Goal: Task Accomplishment & Management: Use online tool/utility

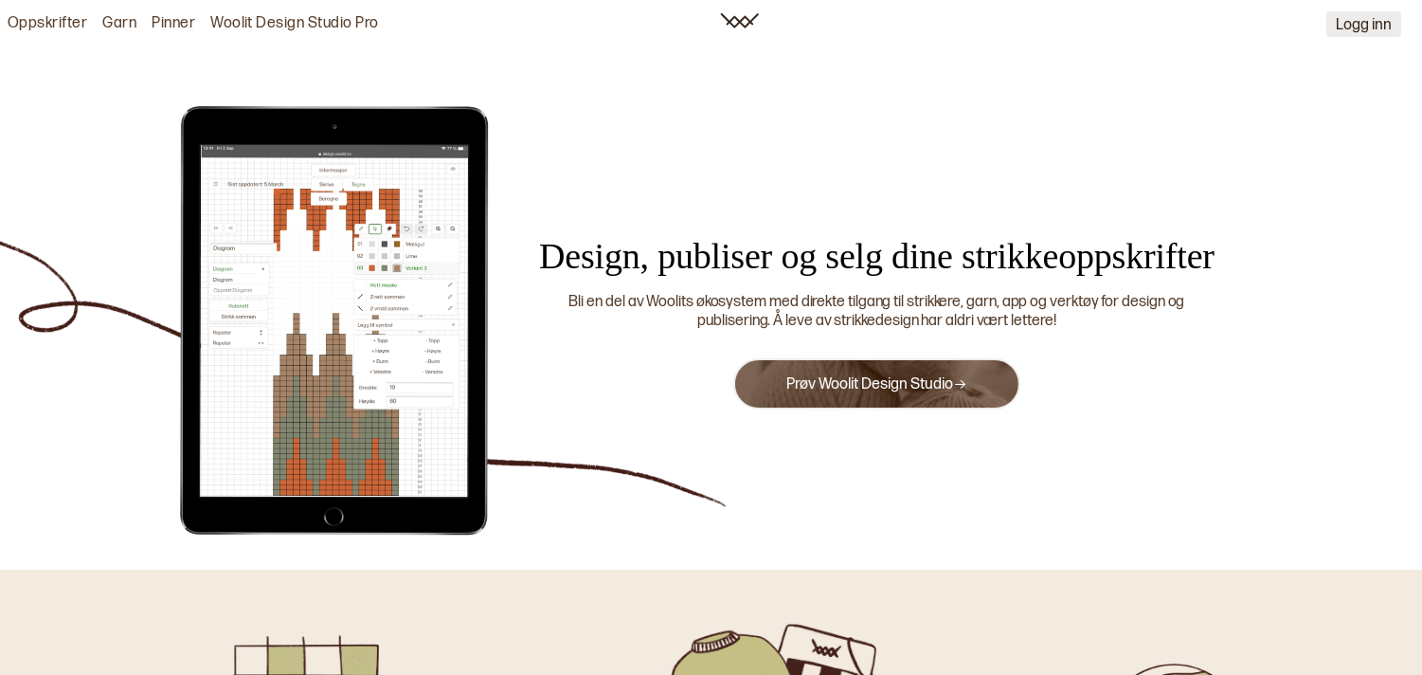
click at [1375, 27] on button "Logg inn" at bounding box center [1364, 24] width 75 height 26
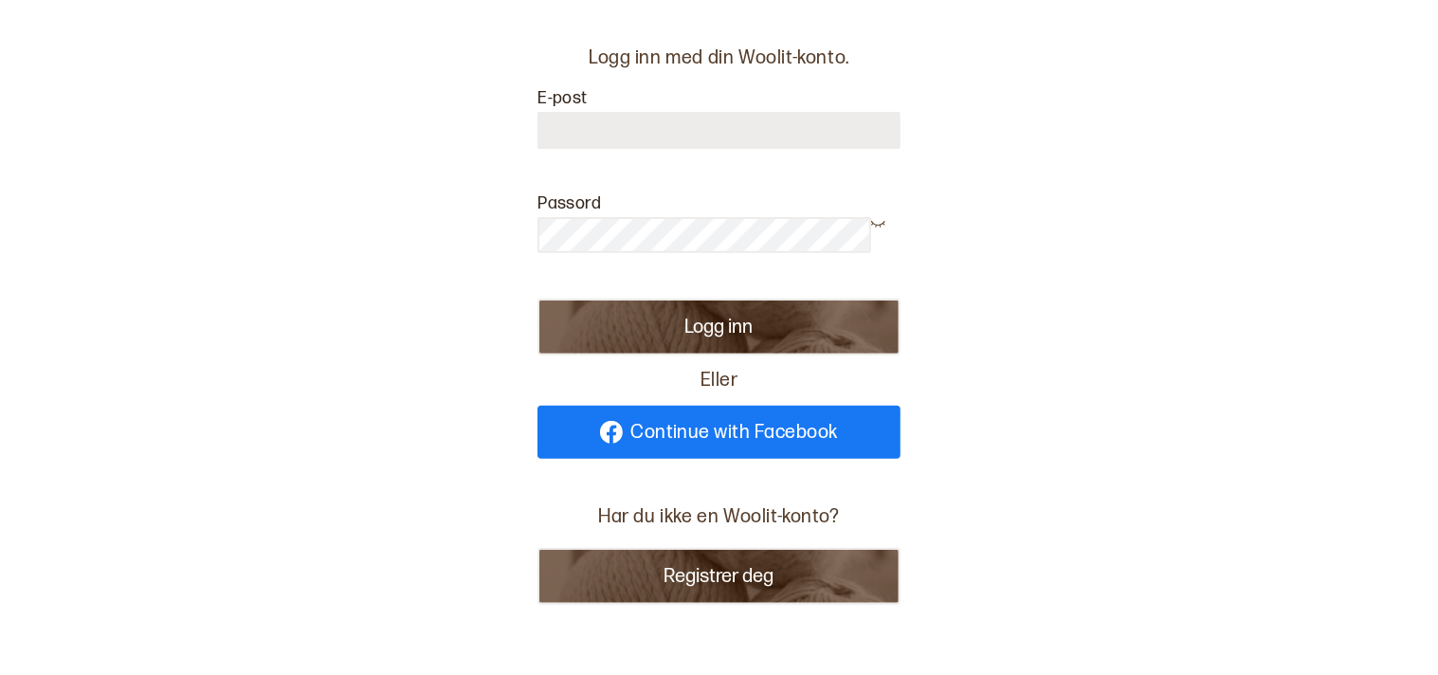
type input "**********"
click at [706, 323] on button "Logg inn" at bounding box center [718, 327] width 363 height 57
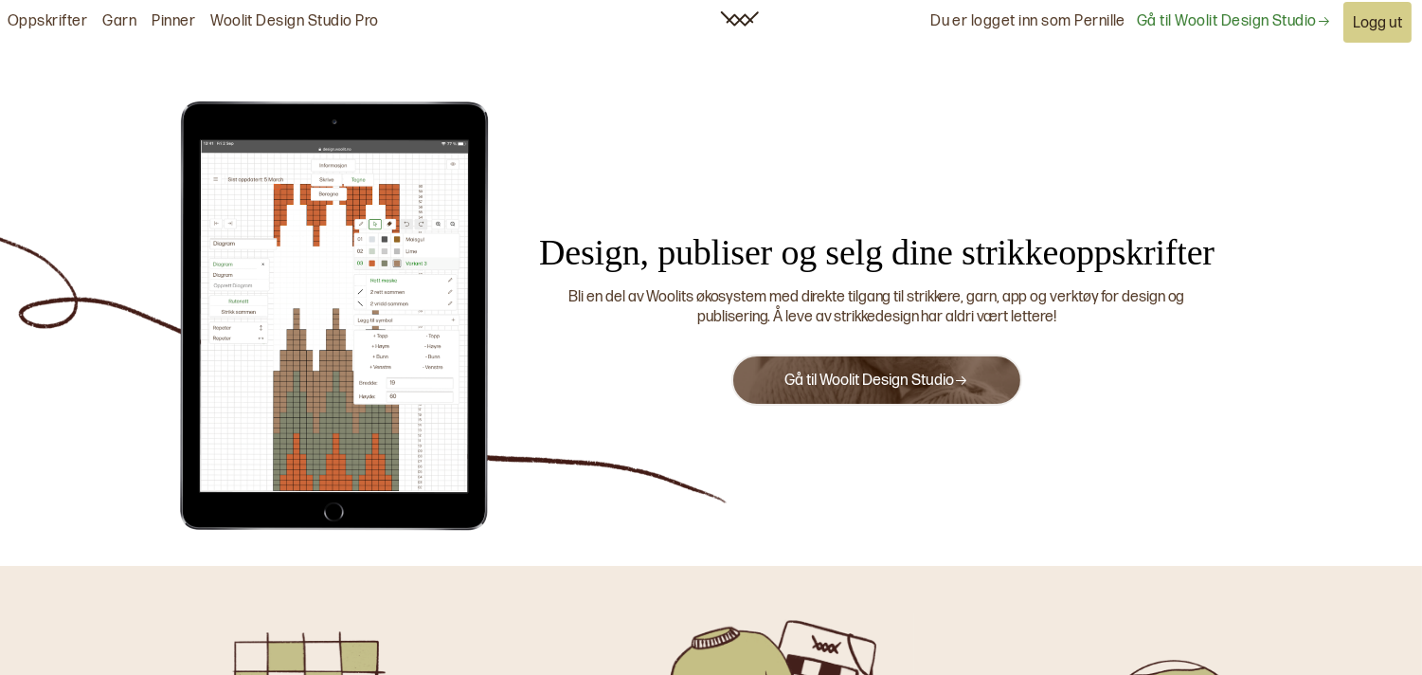
click at [920, 374] on link "Gå til Woolit Design Studio" at bounding box center [877, 380] width 184 height 18
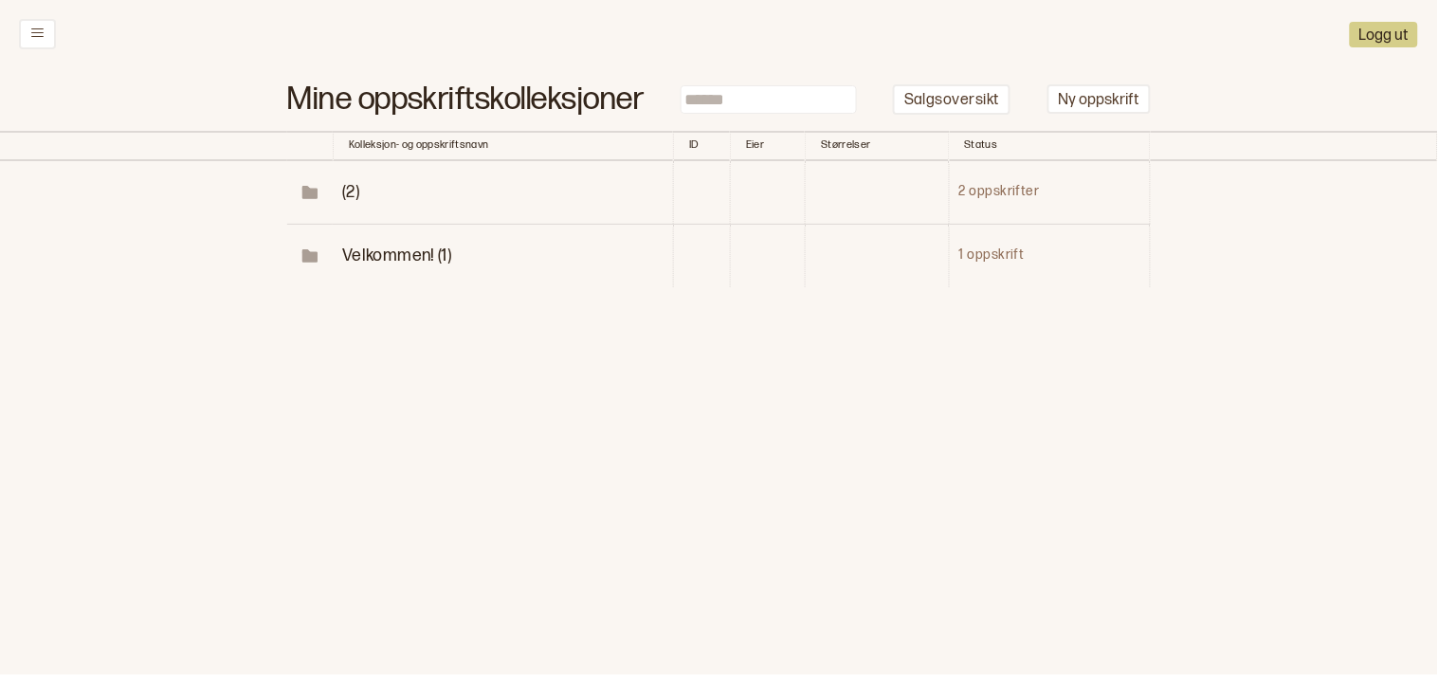
click at [353, 186] on span "(2)" at bounding box center [350, 192] width 17 height 20
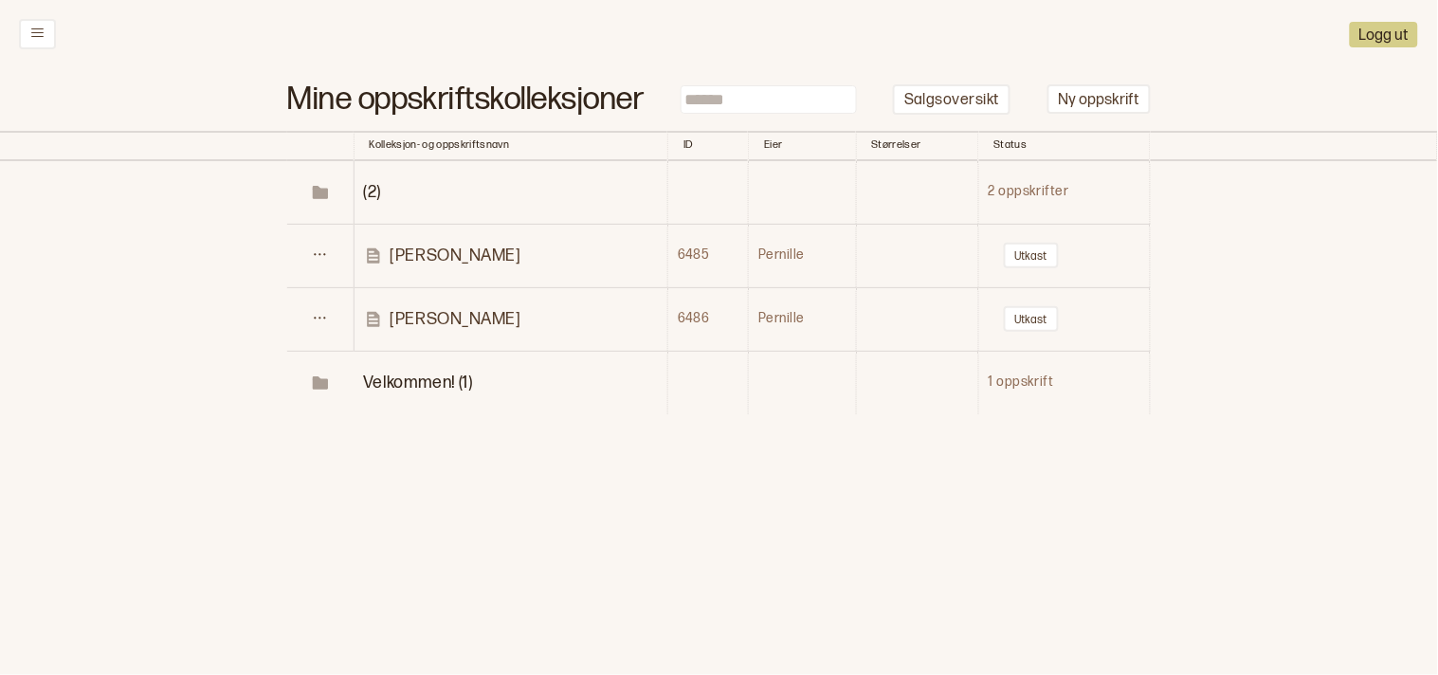
click at [390, 249] on link "[PERSON_NAME]" at bounding box center [515, 256] width 302 height 22
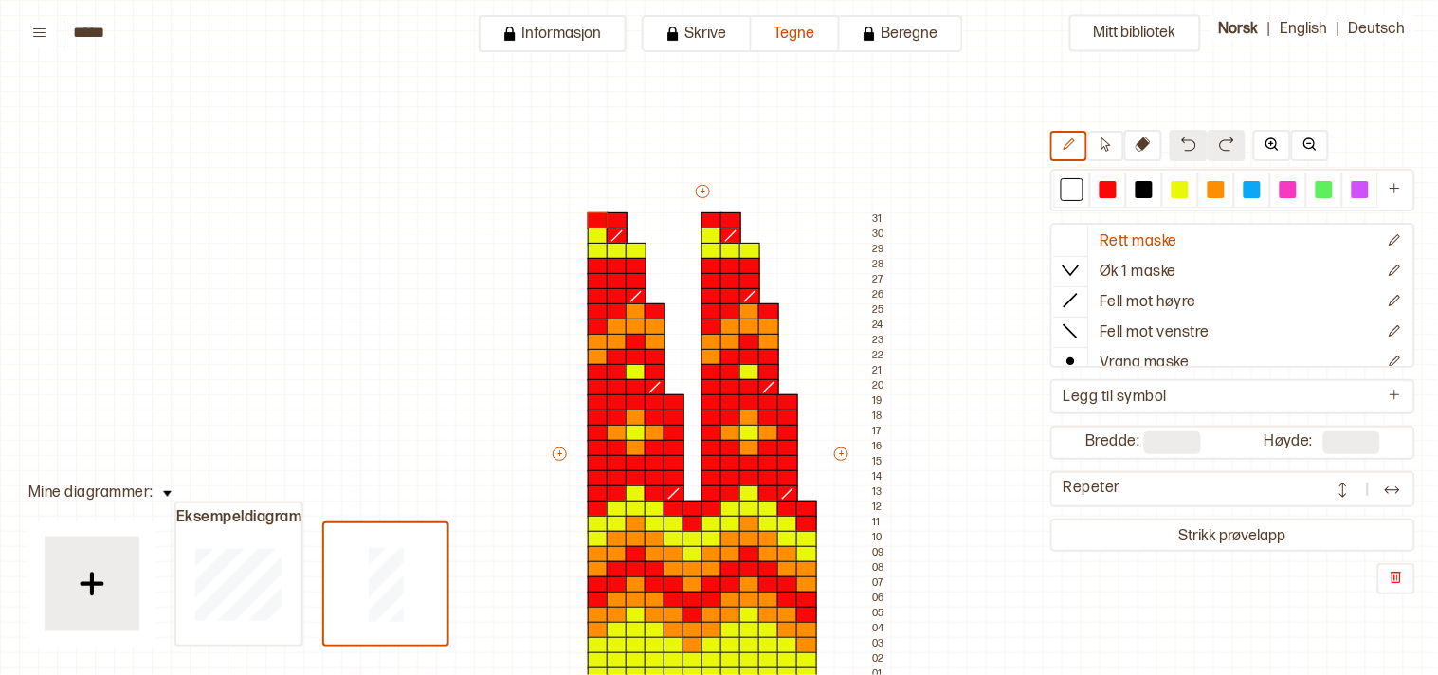
type input "*****"
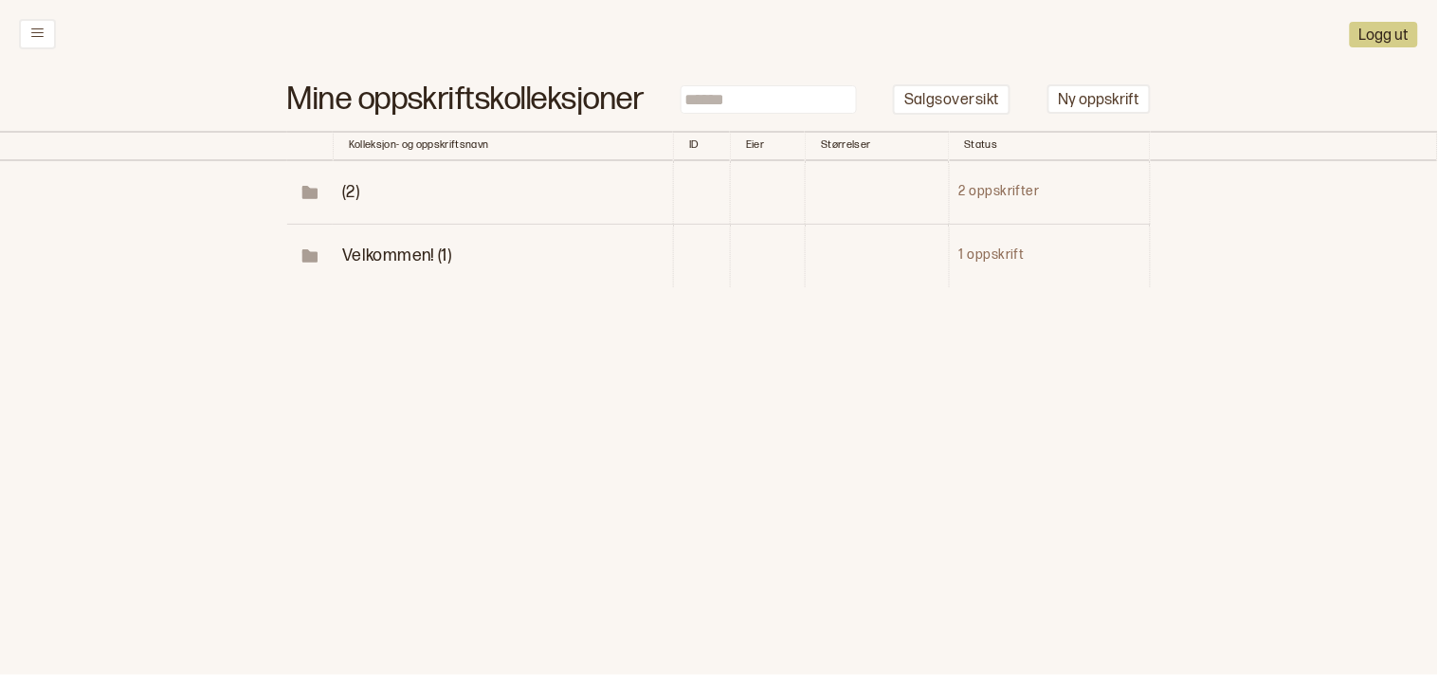
click at [353, 191] on span "(2)" at bounding box center [350, 192] width 17 height 20
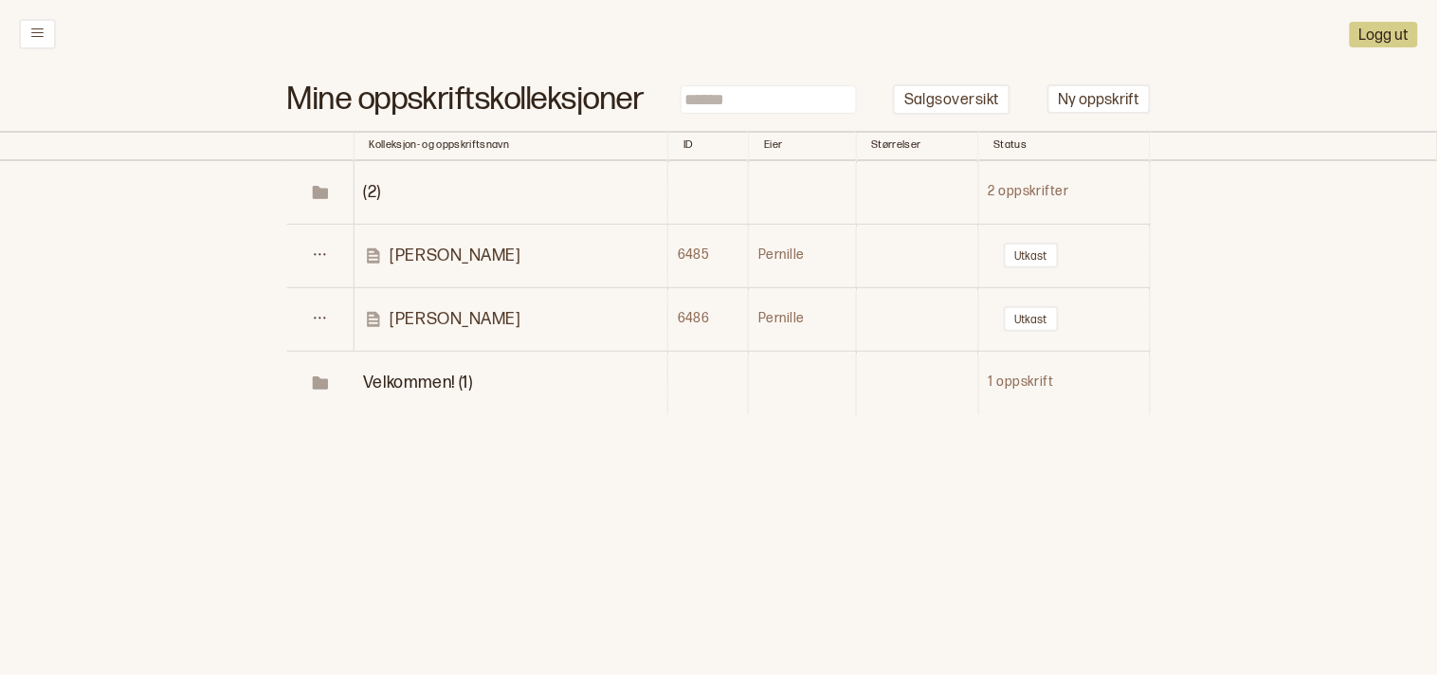
click at [391, 317] on link "[PERSON_NAME]" at bounding box center [515, 319] width 302 height 22
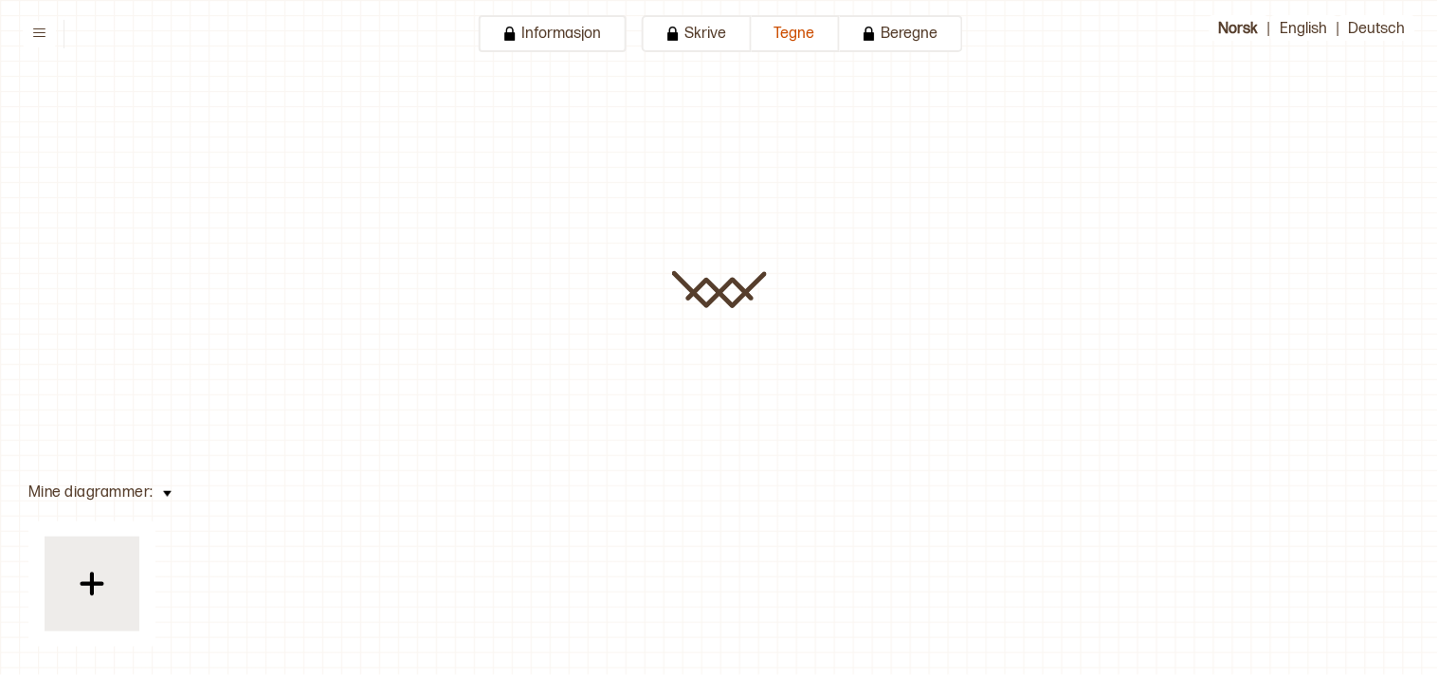
type input "*****"
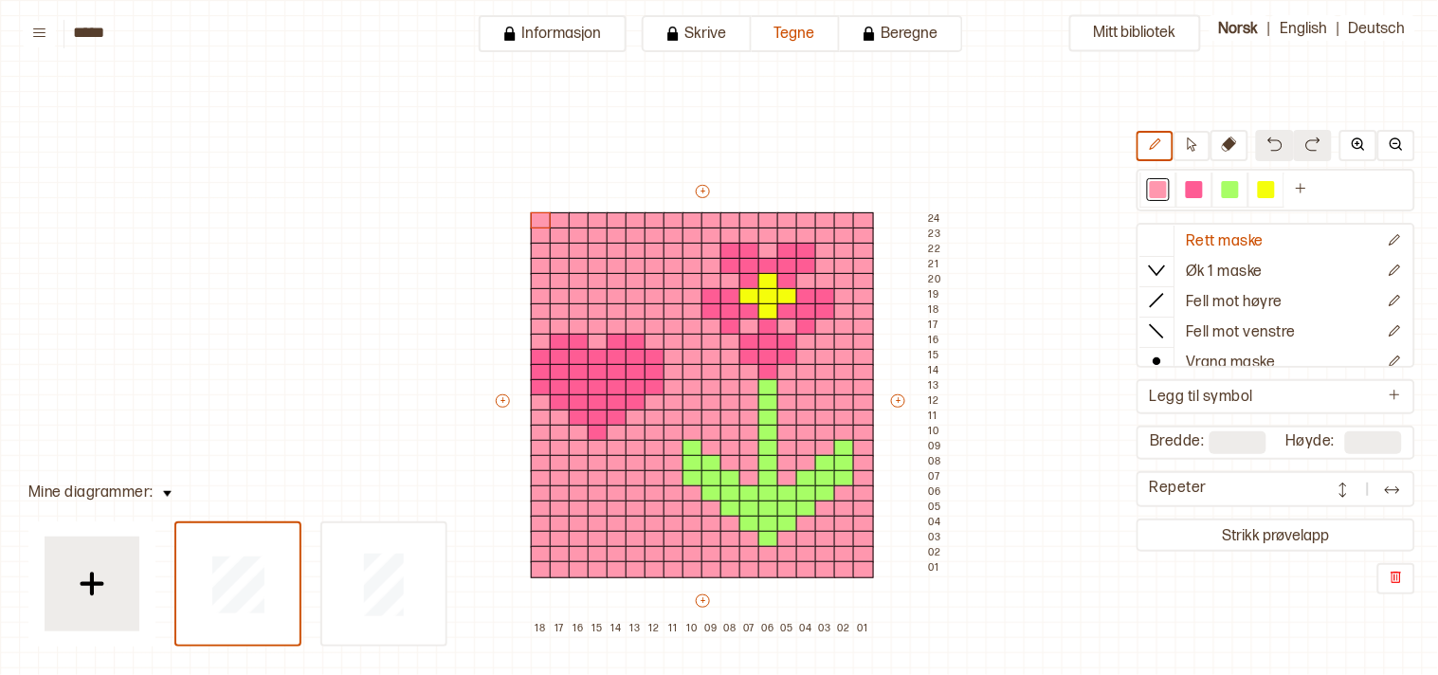
scroll to position [172, 85]
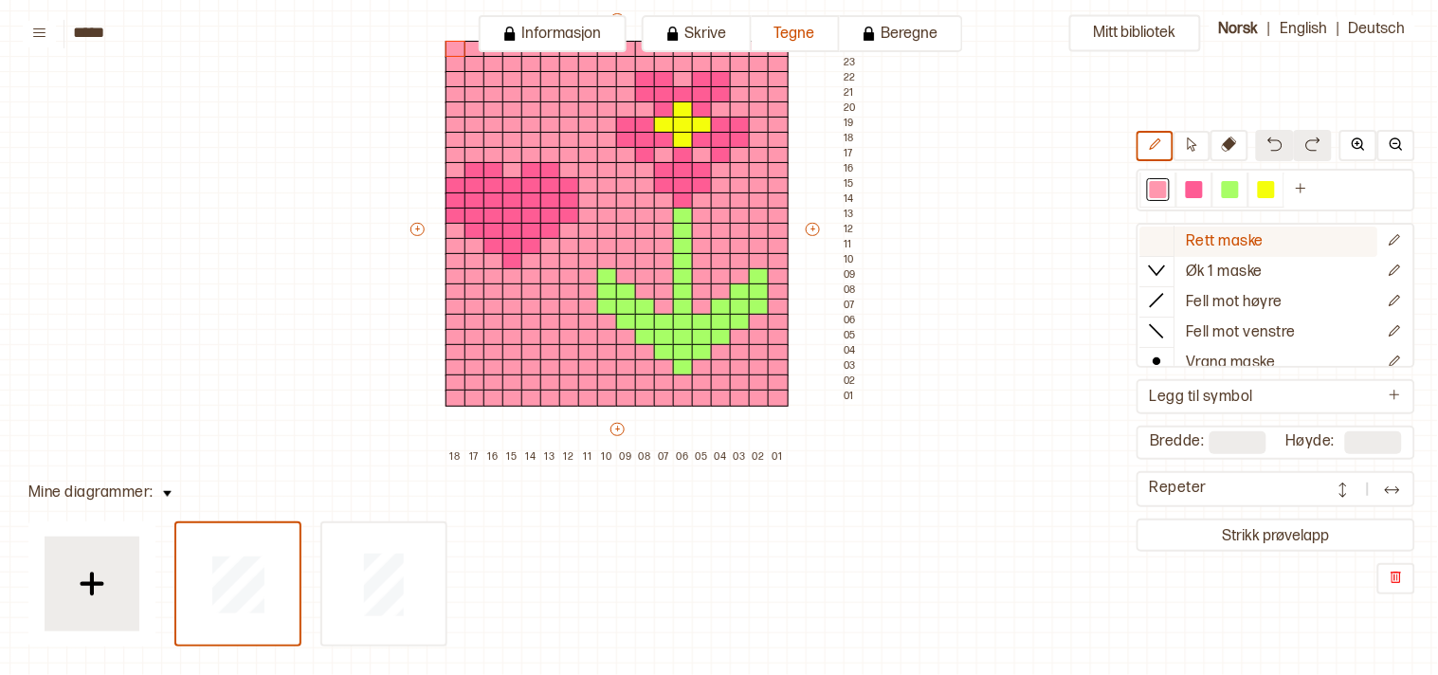
drag, startPoint x: 1042, startPoint y: 344, endPoint x: 1198, endPoint y: 245, distance: 184.5
click at [1198, 245] on div "Mitt bibliotek Rett maske Øk 1 maske Fell mot høyre Fell mot venstre Vrang mask…" at bounding box center [1352, 502] width 2875 height 1349
click at [1162, 186] on div at bounding box center [1158, 189] width 17 height 17
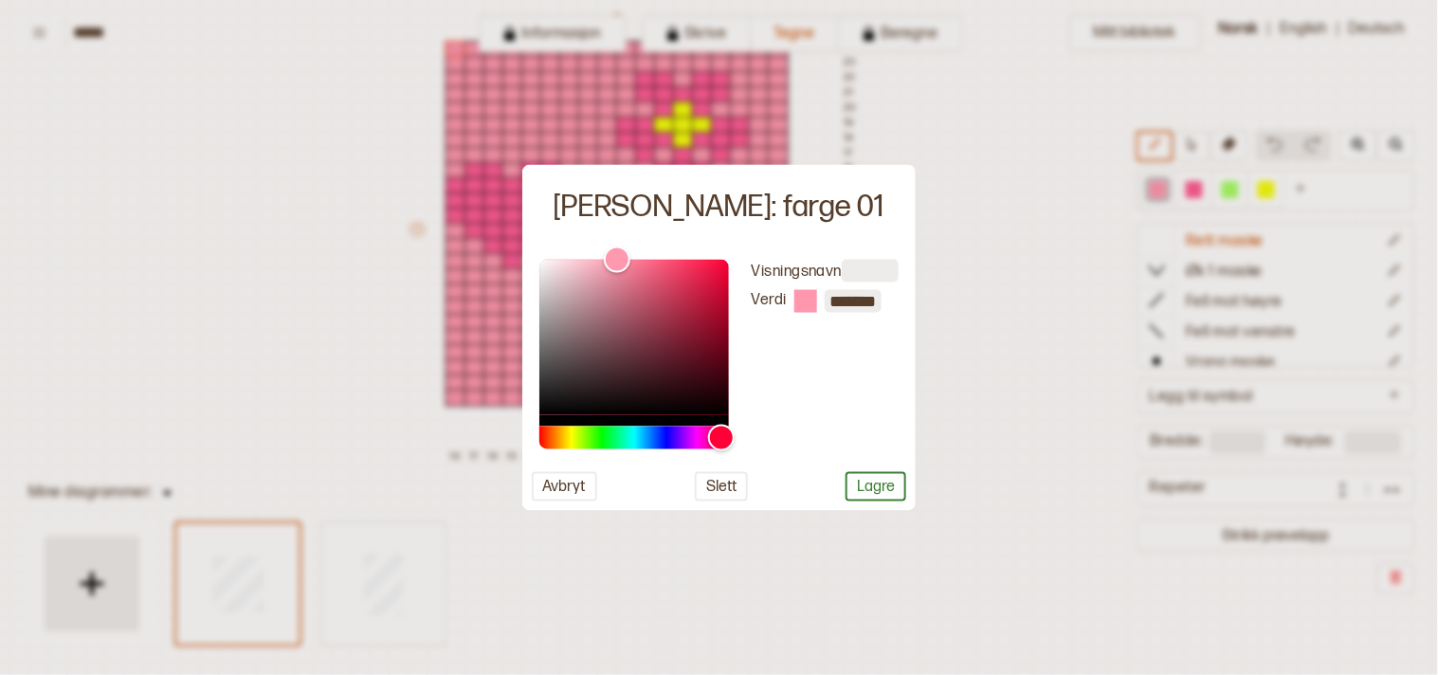
click at [1006, 225] on div at bounding box center [719, 337] width 1438 height 675
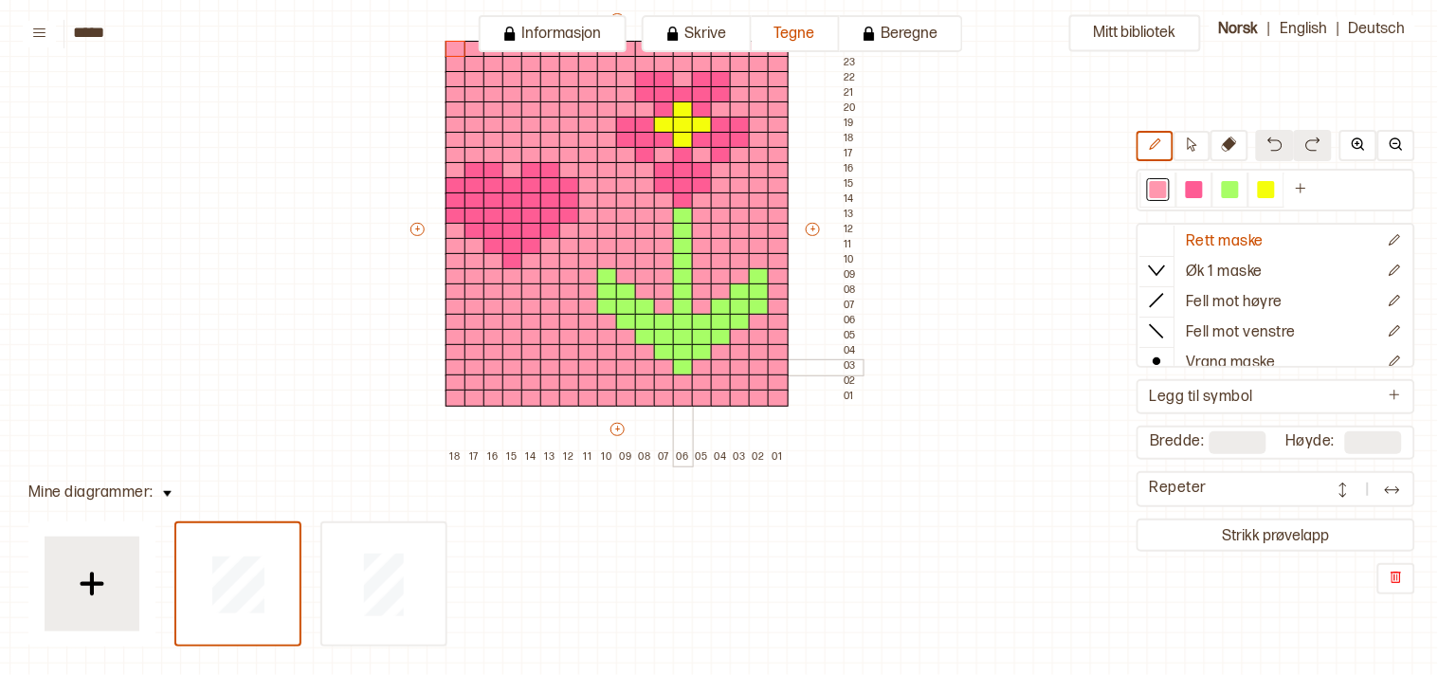
click at [680, 370] on div at bounding box center [683, 367] width 21 height 17
click at [663, 353] on div at bounding box center [664, 352] width 21 height 17
click at [697, 346] on div at bounding box center [702, 352] width 21 height 17
click at [640, 341] on div at bounding box center [645, 337] width 21 height 17
click at [626, 324] on div at bounding box center [626, 322] width 21 height 17
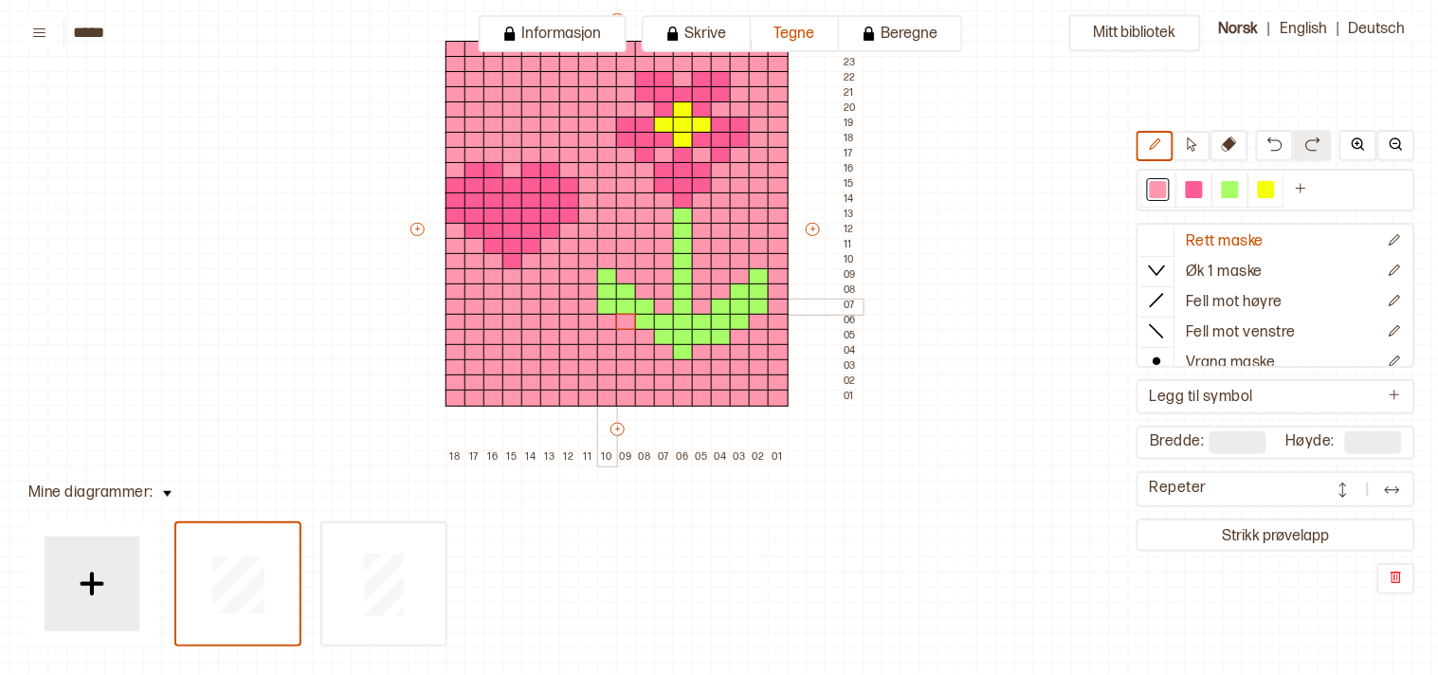
click at [605, 308] on div at bounding box center [607, 307] width 21 height 17
click at [715, 337] on div at bounding box center [721, 337] width 21 height 17
click at [741, 317] on div at bounding box center [740, 322] width 21 height 17
click at [761, 305] on div at bounding box center [759, 307] width 21 height 17
click at [1239, 186] on div at bounding box center [1230, 189] width 17 height 17
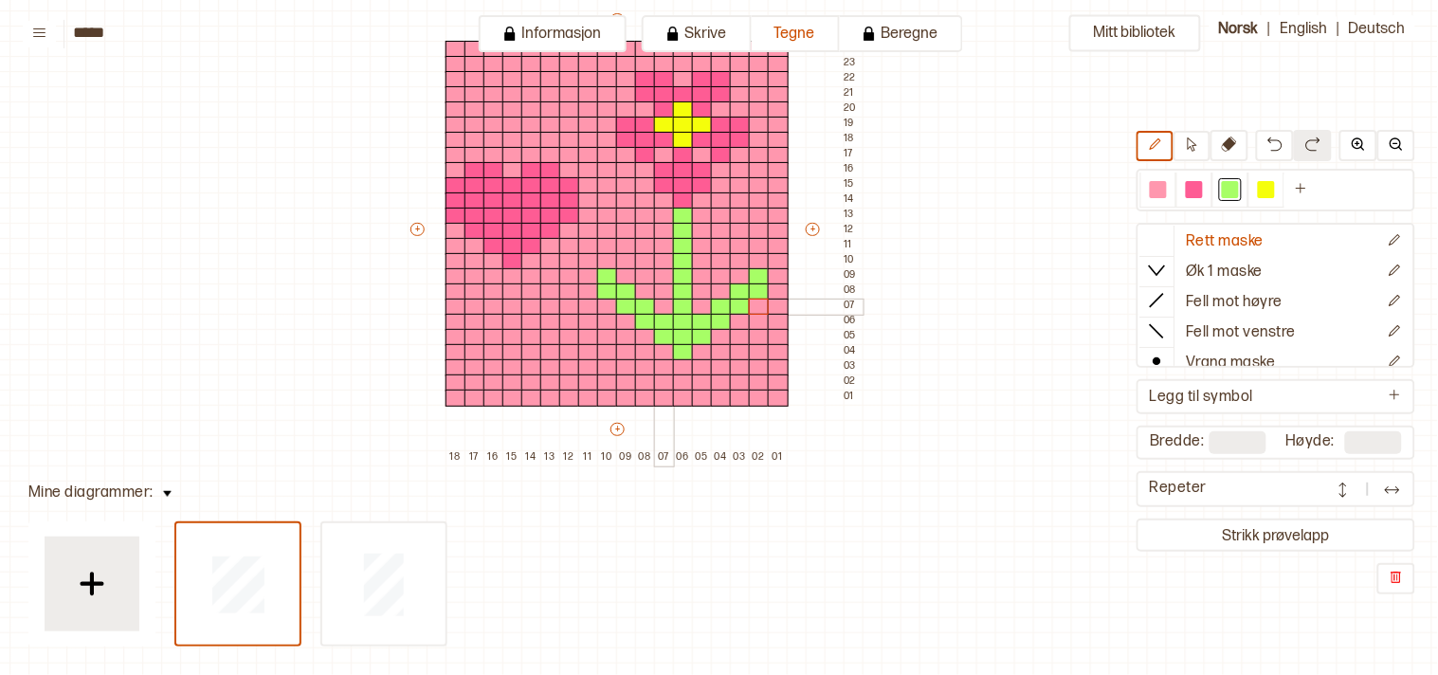
click at [661, 304] on div at bounding box center [664, 307] width 21 height 17
click at [639, 285] on div at bounding box center [645, 291] width 21 height 17
click at [619, 273] on div at bounding box center [626, 276] width 21 height 17
click at [605, 258] on div at bounding box center [607, 261] width 21 height 17
click at [699, 301] on div at bounding box center [702, 307] width 21 height 17
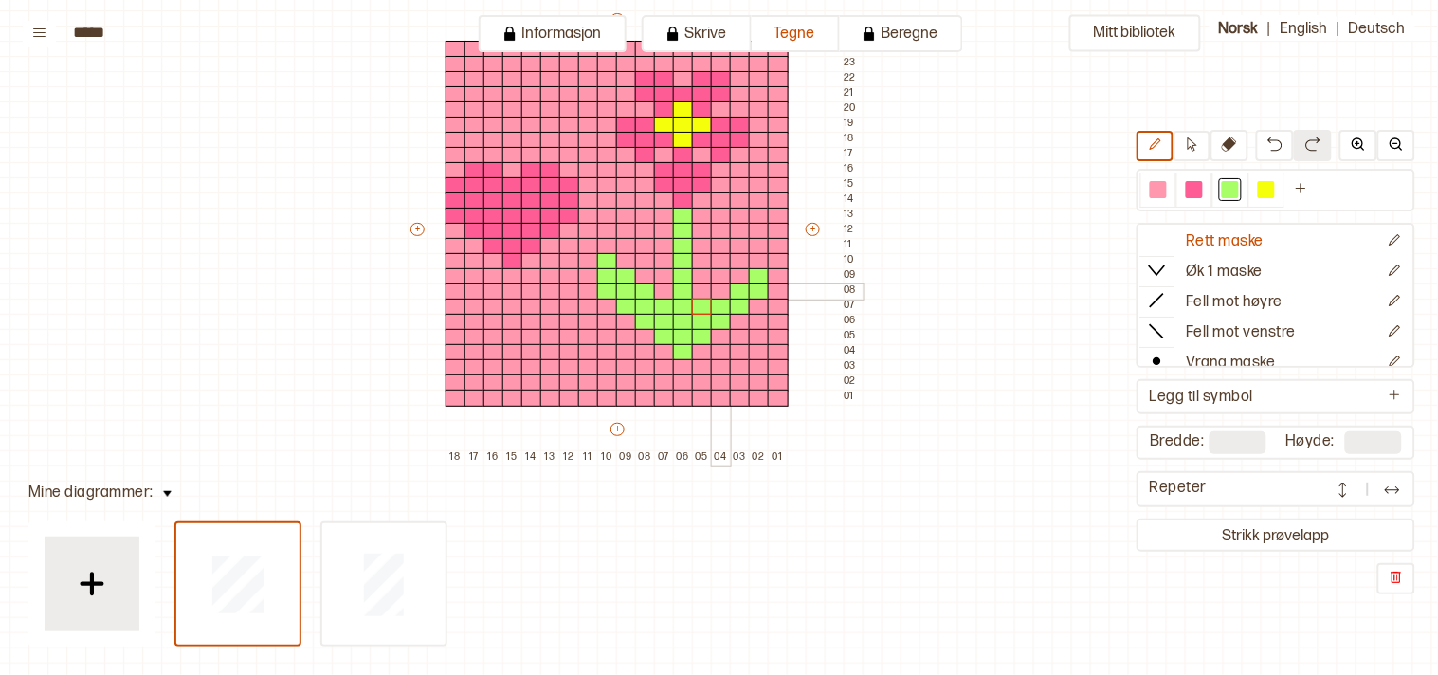
click at [721, 287] on div at bounding box center [721, 291] width 21 height 17
click at [739, 275] on div at bounding box center [740, 276] width 21 height 17
click at [756, 254] on div at bounding box center [759, 261] width 21 height 17
click at [1164, 188] on div at bounding box center [1158, 189] width 17 height 17
click at [697, 335] on div at bounding box center [702, 337] width 21 height 17
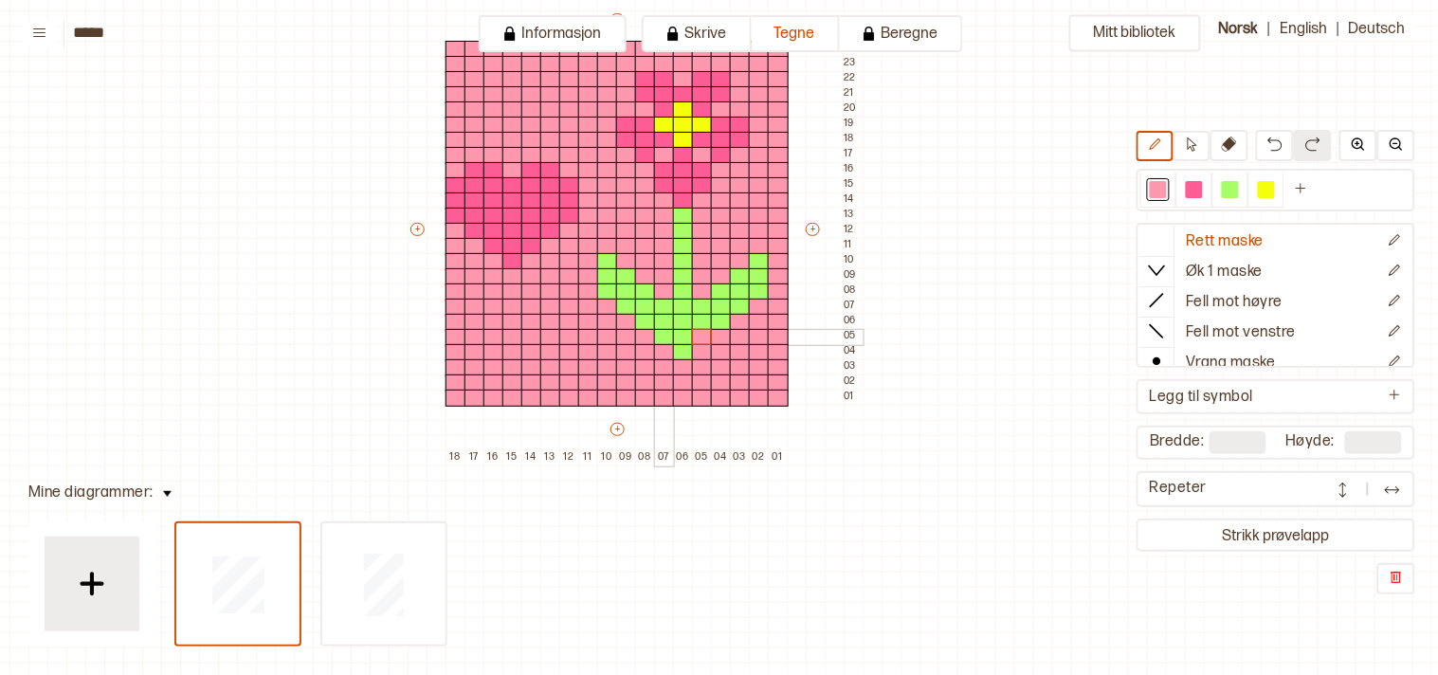
click at [663, 334] on div at bounding box center [664, 337] width 21 height 17
click at [1265, 529] on button "Strikk prøvelapp" at bounding box center [1275, 535] width 271 height 26
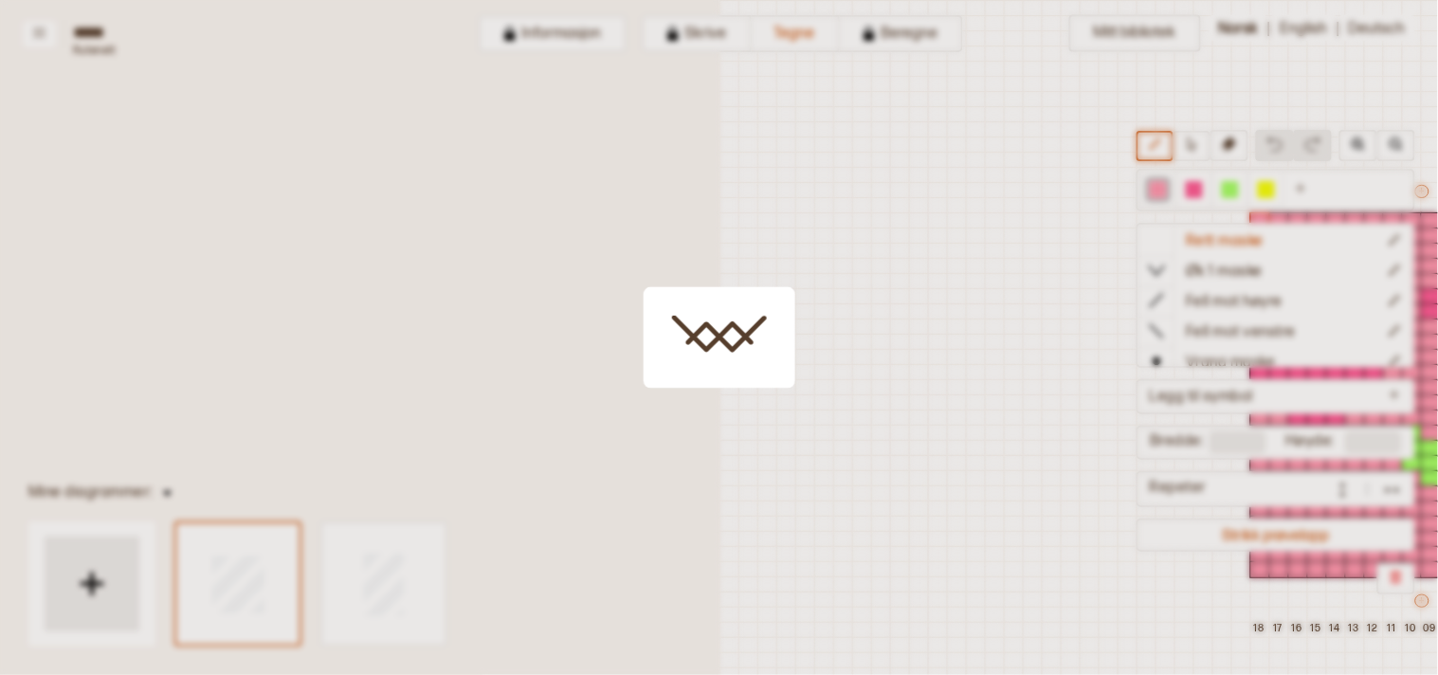
scroll to position [80, 597]
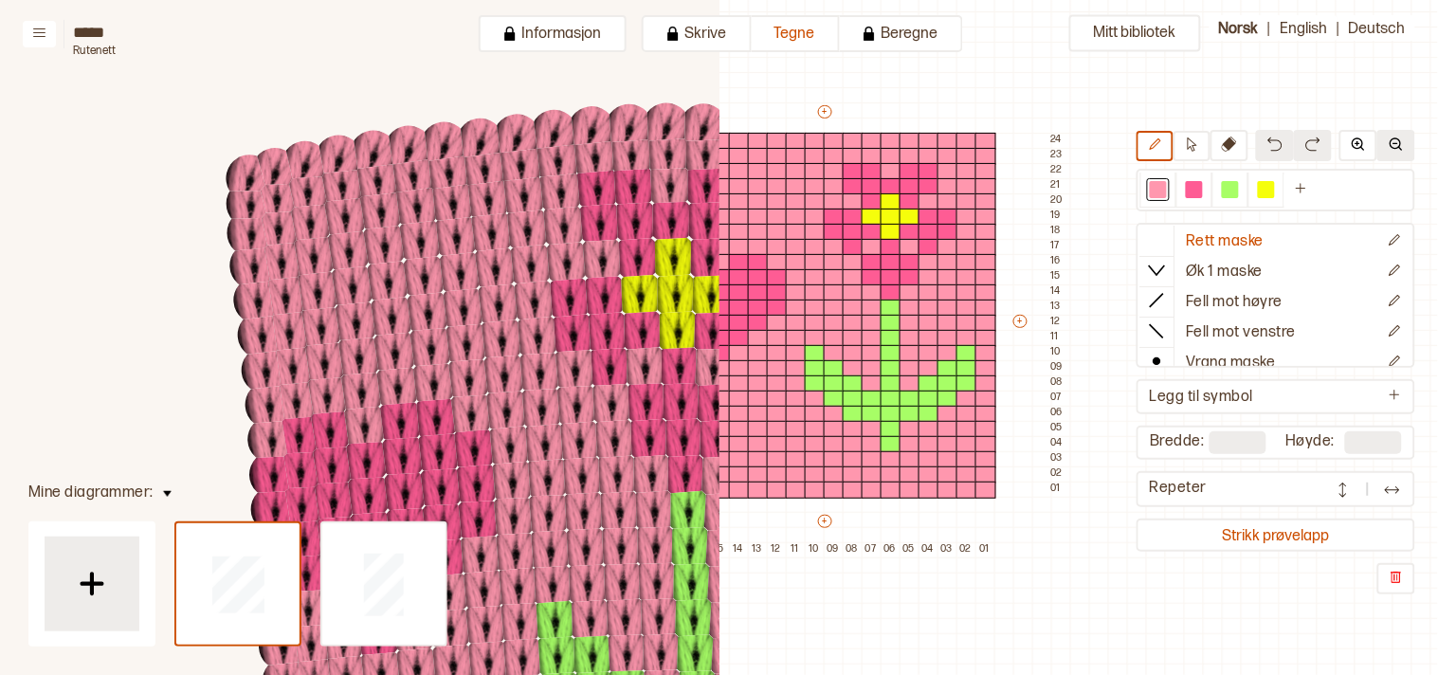
click at [1389, 140] on img at bounding box center [1395, 143] width 15 height 15
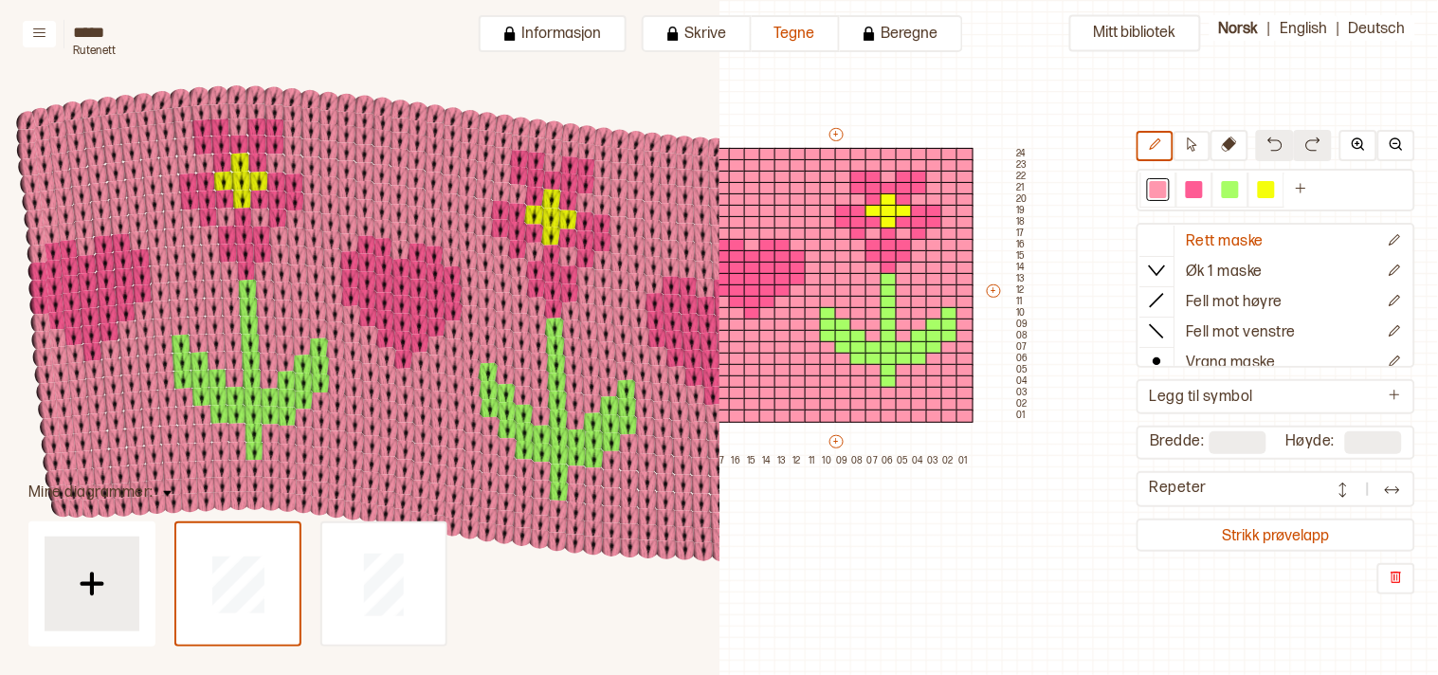
scroll to position [303, 791]
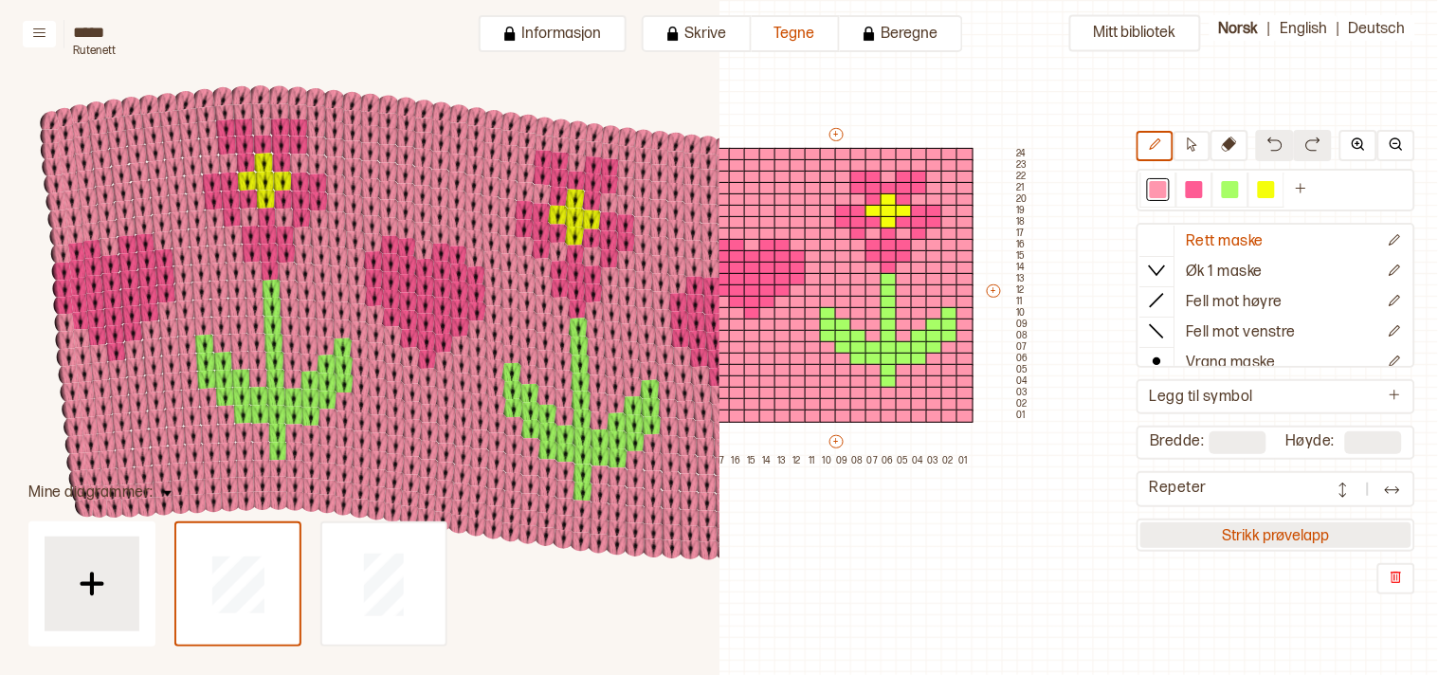
click at [1330, 533] on button "Strikk prøvelapp" at bounding box center [1275, 535] width 271 height 26
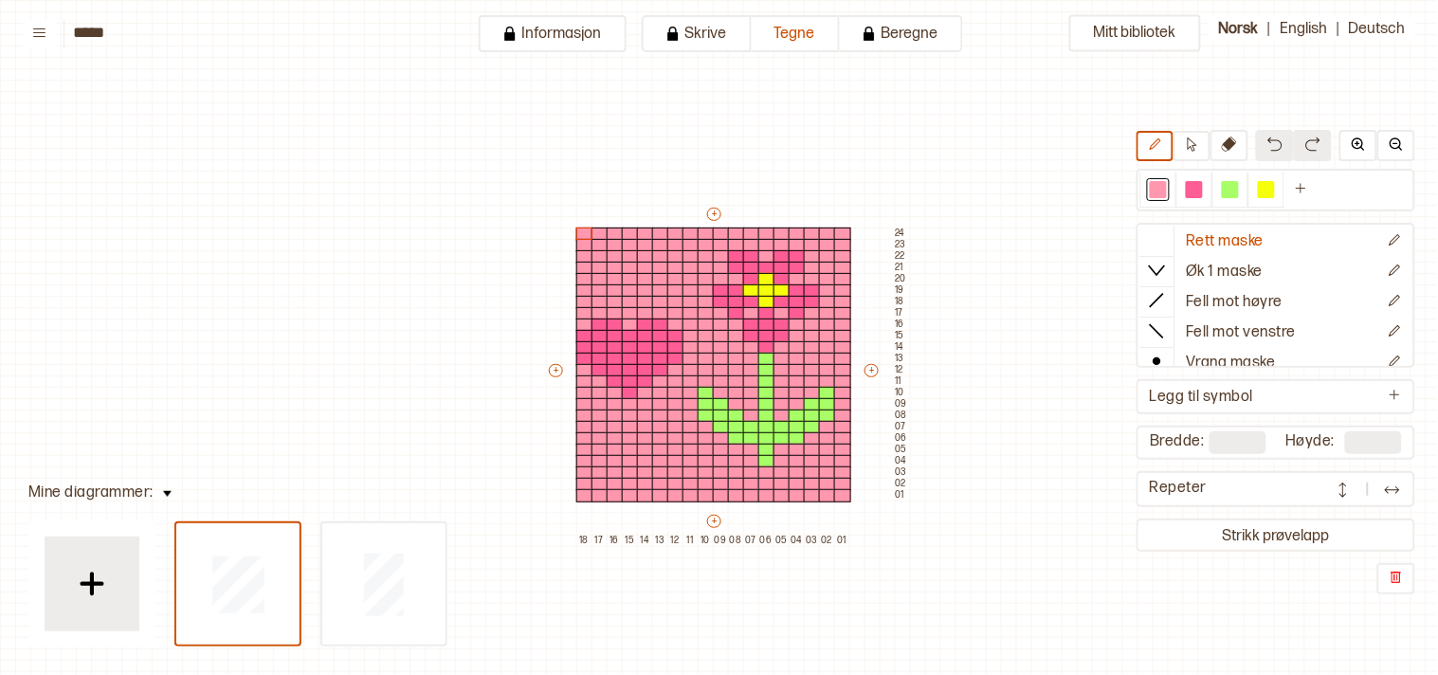
scroll to position [45, 16]
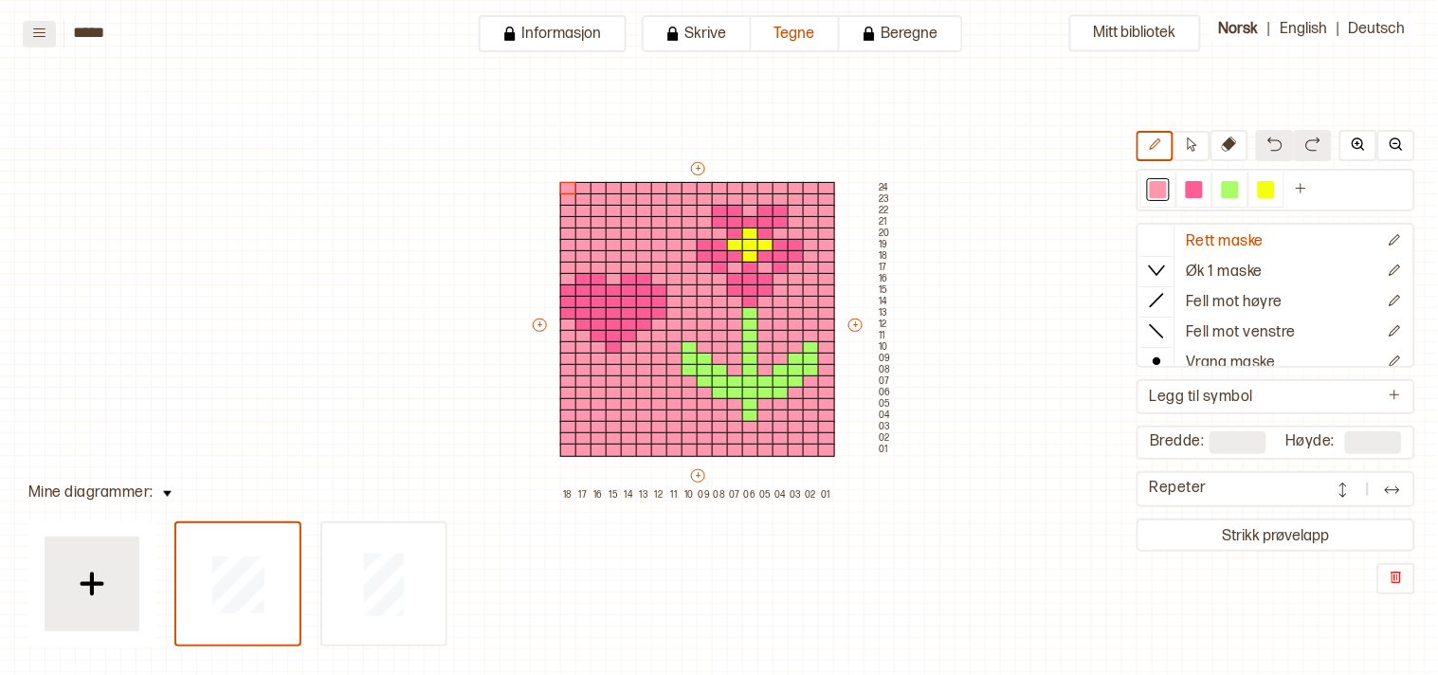
click at [36, 28] on icon at bounding box center [39, 33] width 14 height 14
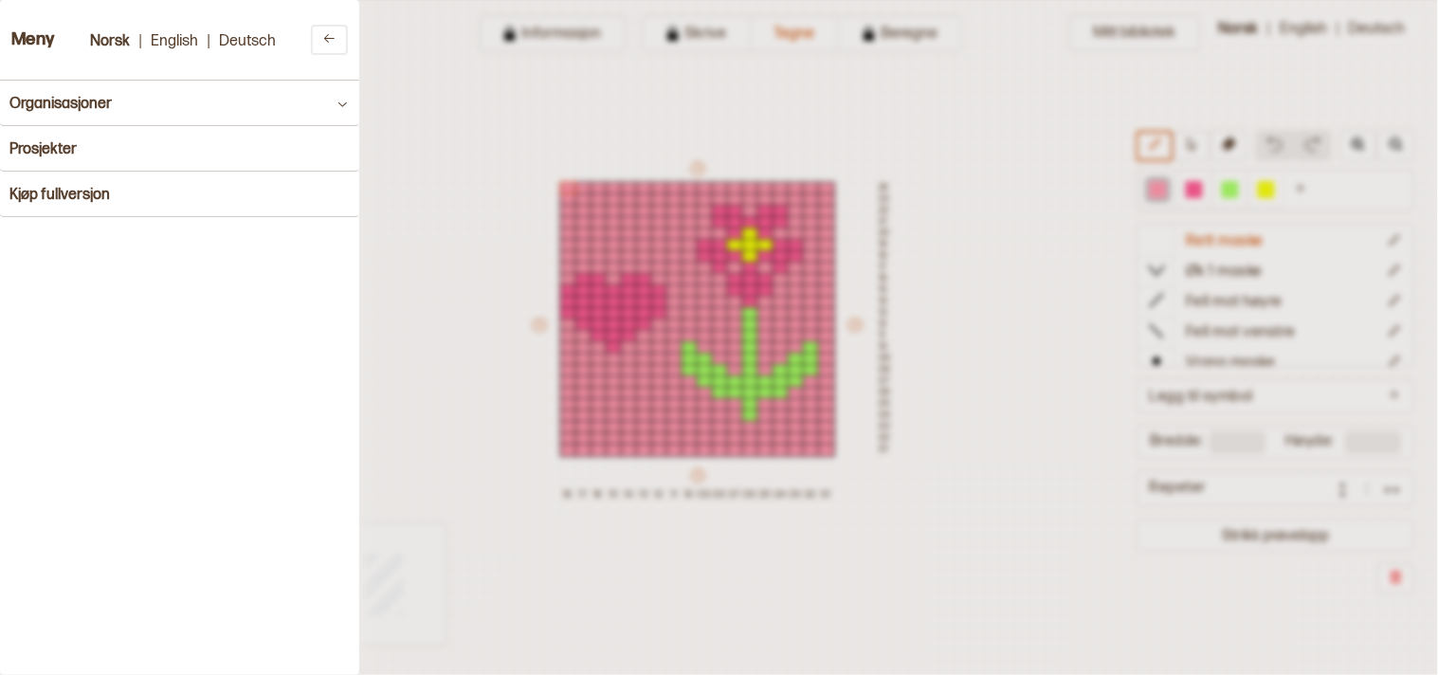
click at [404, 169] on div at bounding box center [719, 337] width 1438 height 675
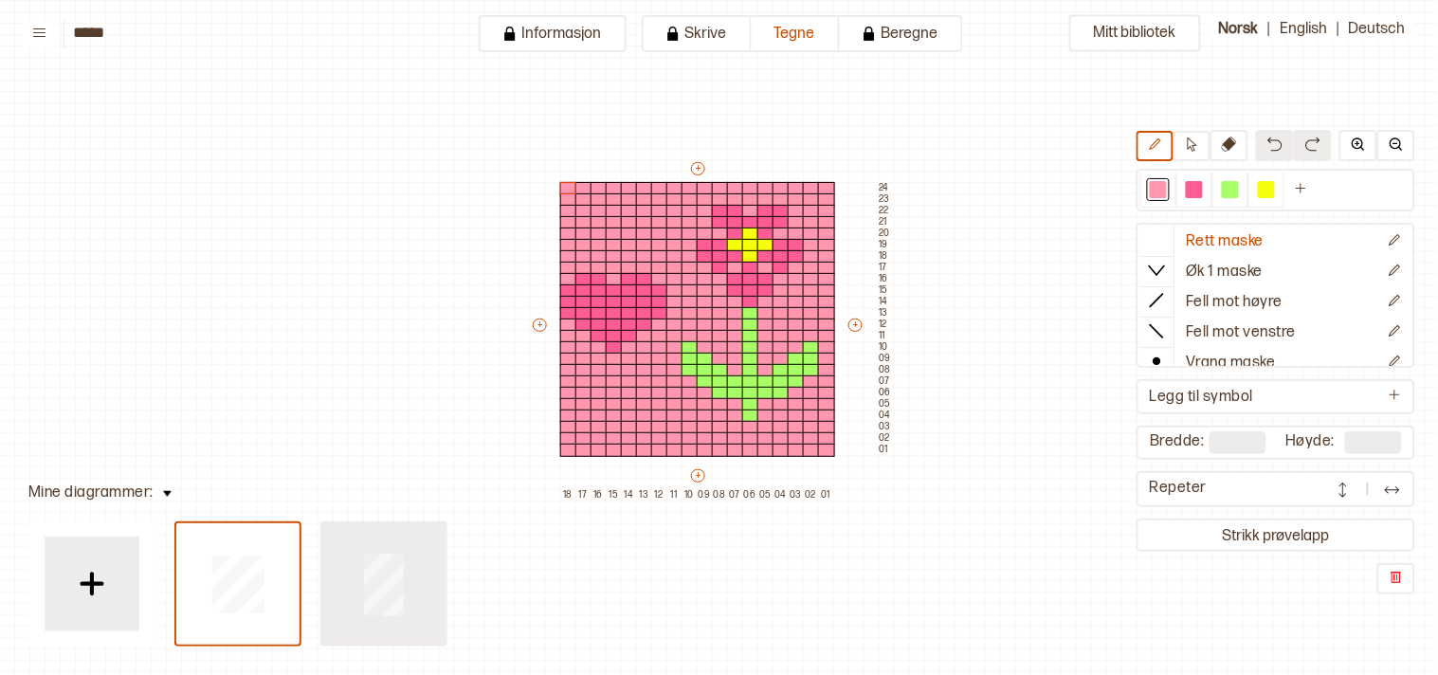
click at [415, 569] on div at bounding box center [383, 583] width 123 height 121
type input "**"
